Goal: Task Accomplishment & Management: Use online tool/utility

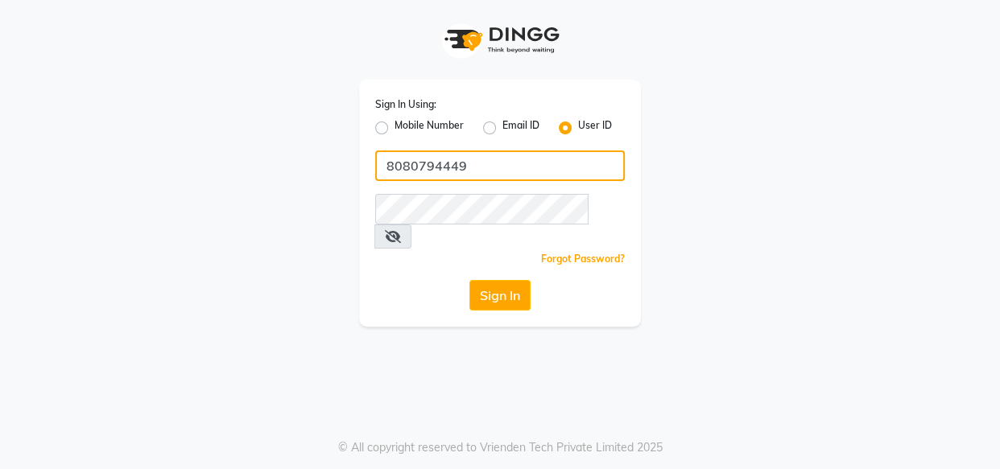
click at [485, 160] on input "8080794449" at bounding box center [500, 166] width 250 height 31
type input "kaizo"
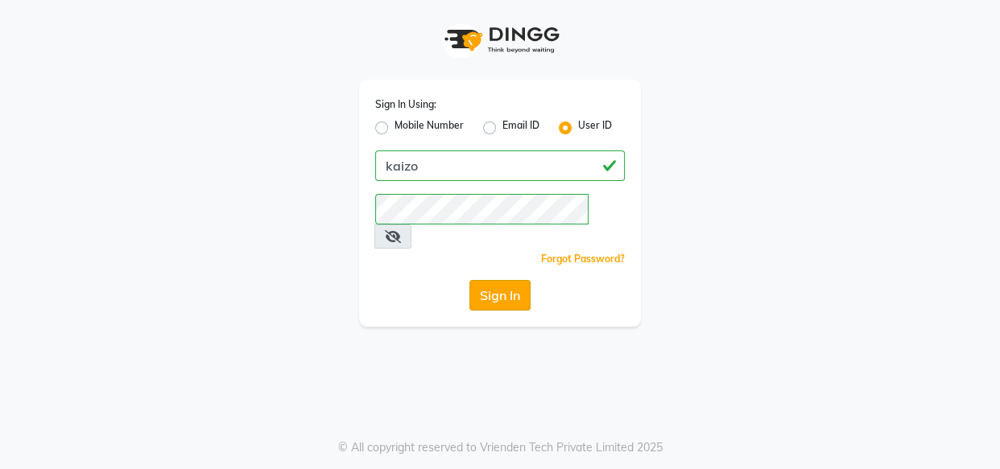
click at [489, 280] on button "Sign In" at bounding box center [499, 295] width 61 height 31
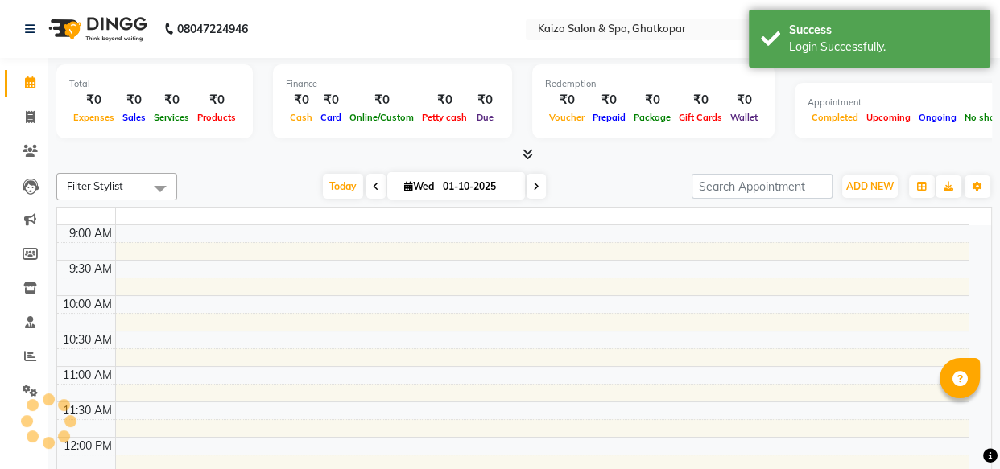
select select "en"
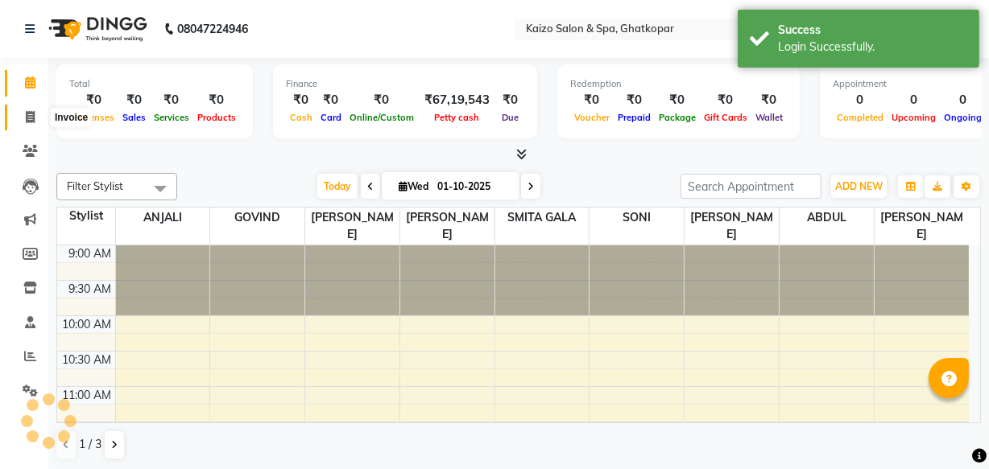
click at [29, 121] on icon at bounding box center [30, 117] width 9 height 12
select select "service"
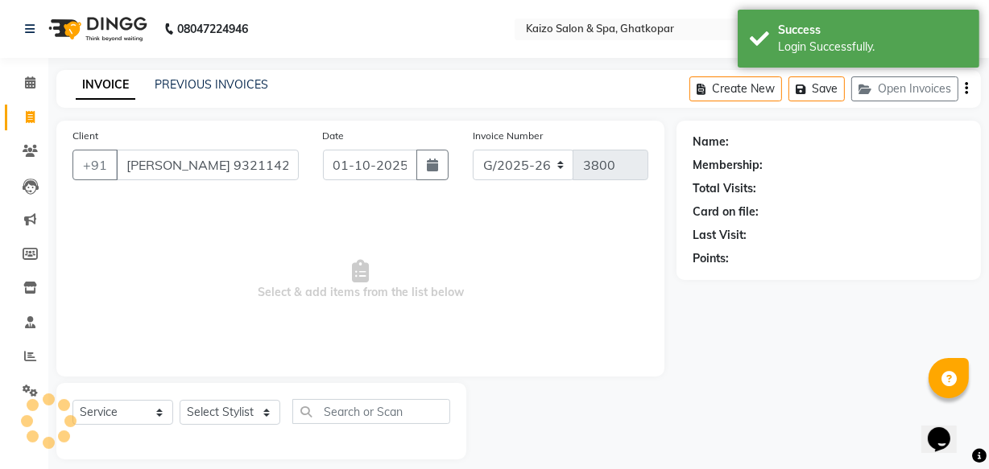
scroll to position [0, 42]
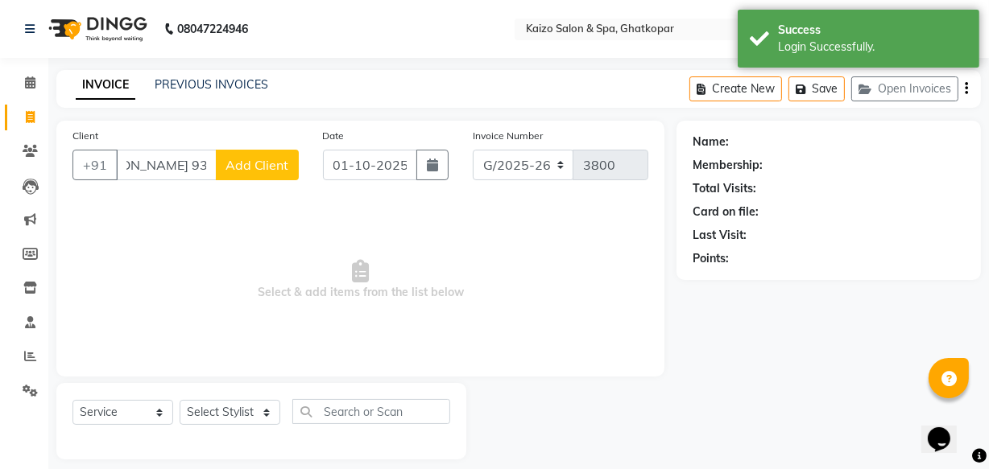
click at [125, 169] on input "[PERSON_NAME] 9321142772" at bounding box center [166, 165] width 101 height 31
type input "9321142772"
